Goal: Transaction & Acquisition: Download file/media

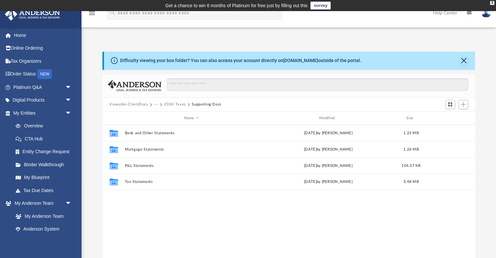
scroll to position [148, 373]
click at [154, 104] on button "···" at bounding box center [156, 104] width 4 height 6
click at [139, 104] on button "Viewable-ClientDocs" at bounding box center [128, 104] width 38 height 6
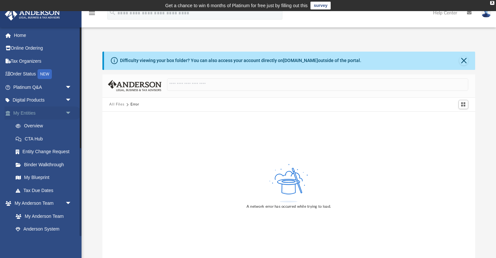
click at [67, 111] on span "arrow_drop_down" at bounding box center [71, 112] width 13 height 13
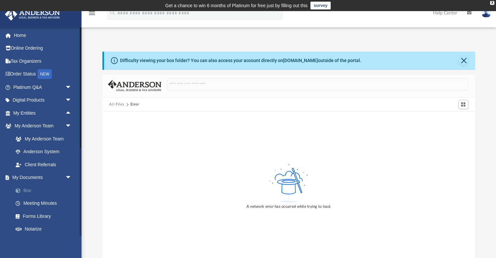
click at [29, 189] on link "Box" at bounding box center [45, 190] width 72 height 13
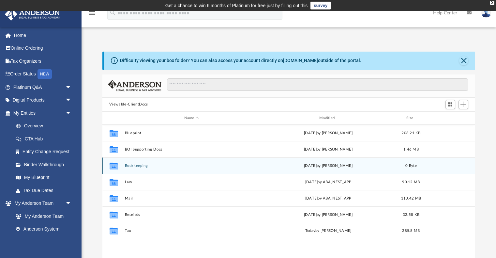
scroll to position [148, 373]
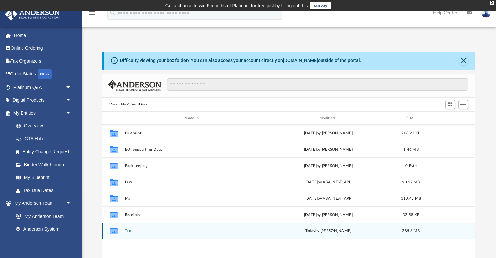
click at [127, 231] on button "Tax" at bounding box center [192, 231] width 134 height 4
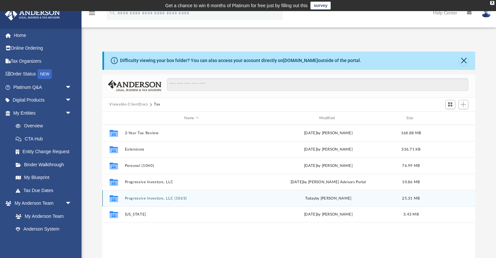
click at [134, 199] on button "Progressive Investors, LLC (1065)" at bounding box center [192, 198] width 134 height 4
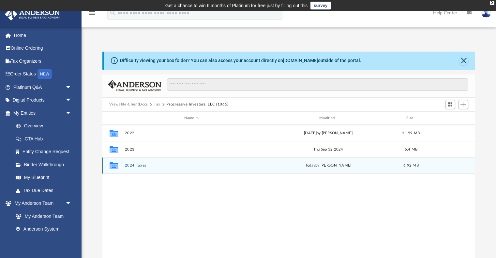
click at [133, 167] on button "2024 Taxes" at bounding box center [192, 165] width 134 height 4
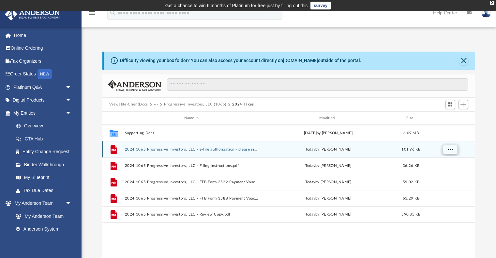
click at [448, 149] on span "More options" at bounding box center [449, 149] width 5 height 4
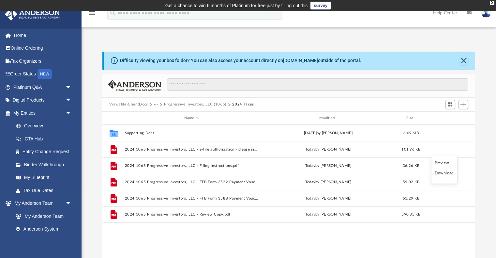
click at [439, 174] on li "Download" at bounding box center [444, 173] width 19 height 7
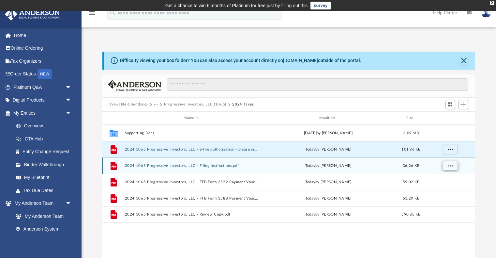
click at [449, 165] on span "More options" at bounding box center [449, 166] width 5 height 4
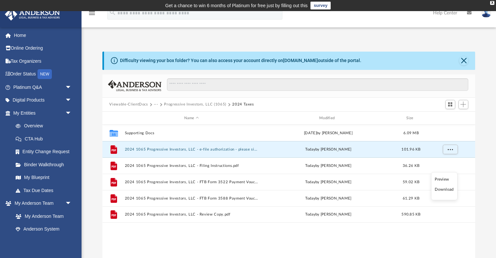
click at [443, 190] on li "Download" at bounding box center [444, 189] width 19 height 7
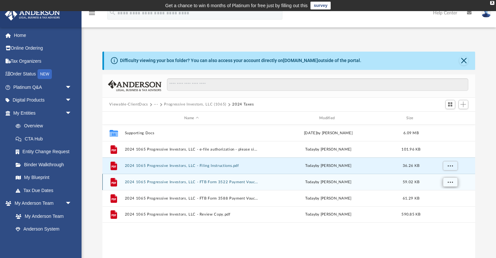
click at [451, 181] on span "More options" at bounding box center [449, 182] width 5 height 4
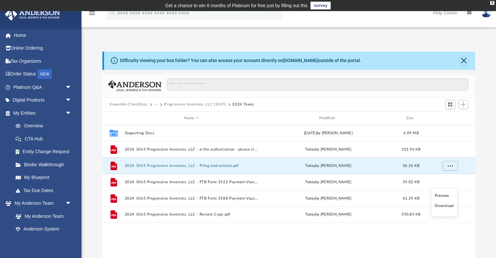
click at [446, 207] on li "Download" at bounding box center [444, 205] width 19 height 7
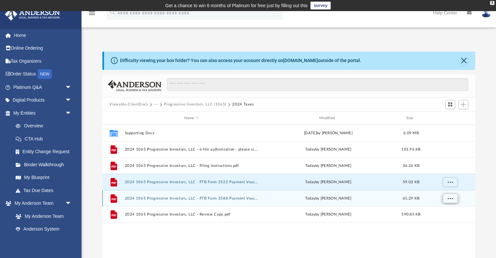
click at [449, 201] on button "More options" at bounding box center [450, 198] width 15 height 10
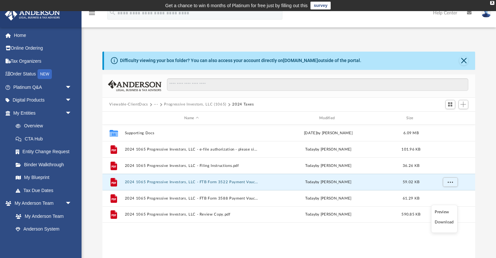
click at [443, 222] on li "Download" at bounding box center [444, 222] width 19 height 7
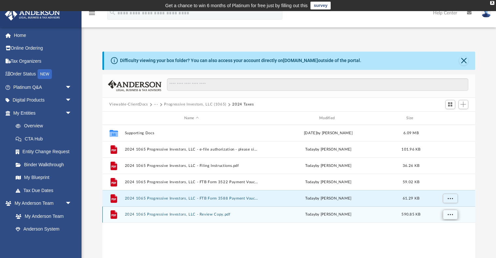
click at [450, 216] on span "More options" at bounding box center [449, 214] width 5 height 4
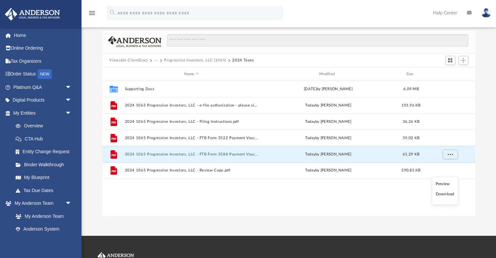
scroll to position [47, 0]
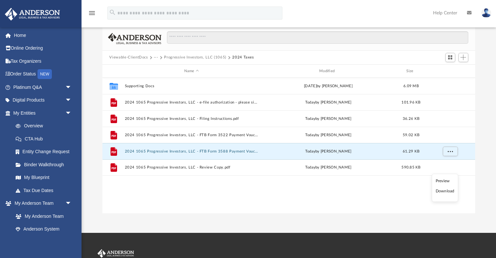
click at [420, 192] on div "Collaborated Folder Supporting Docs [DATE] by [PERSON_NAME] 6.09 MB File 2024 1…" at bounding box center [288, 145] width 373 height 135
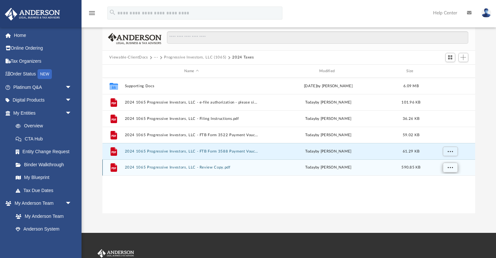
click at [447, 168] on button "More options" at bounding box center [450, 168] width 15 height 10
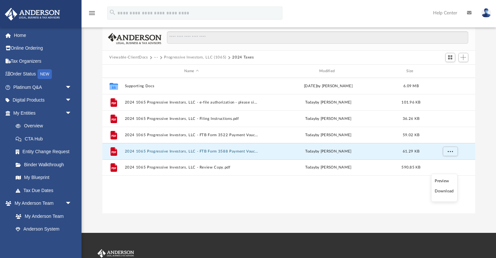
click at [442, 192] on li "Download" at bounding box center [444, 191] width 19 height 7
